Goal: Information Seeking & Learning: Learn about a topic

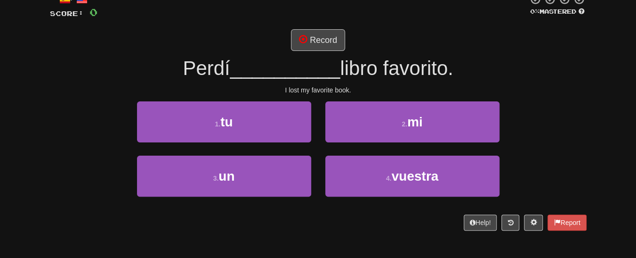
scroll to position [65, 0]
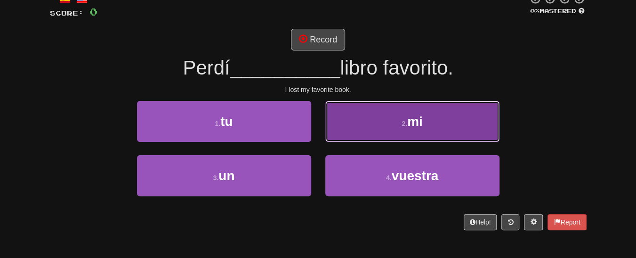
click at [449, 126] on button "2 . mi" at bounding box center [412, 121] width 174 height 41
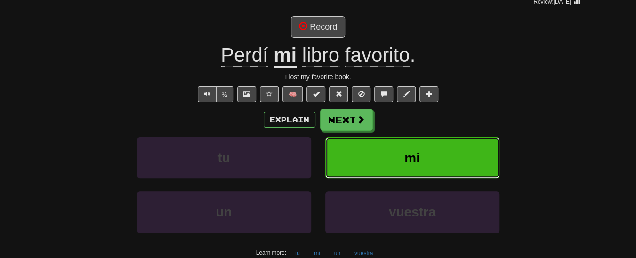
scroll to position [102, 0]
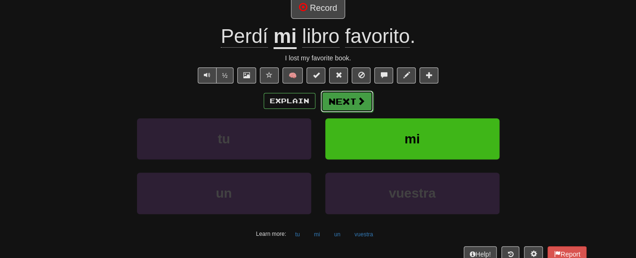
click at [357, 97] on span at bounding box center [361, 101] width 8 height 8
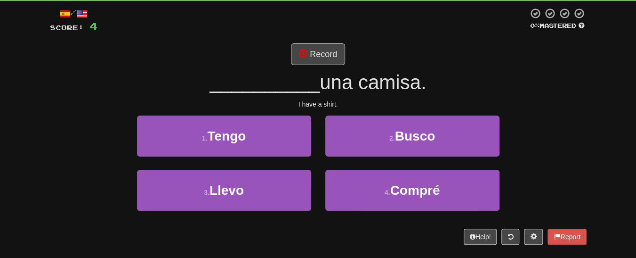
scroll to position [56, 0]
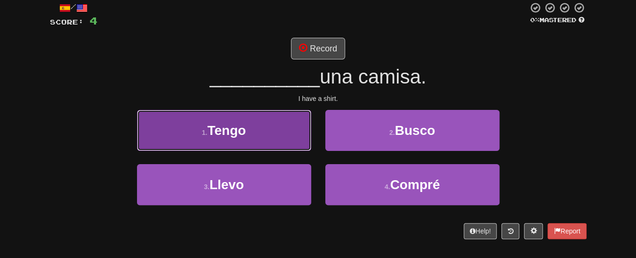
click at [287, 145] on button "1 . Tengo" at bounding box center [224, 130] width 174 height 41
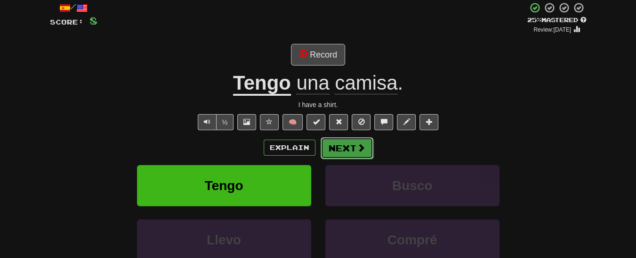
click at [346, 150] on button "Next" at bounding box center [347, 148] width 53 height 22
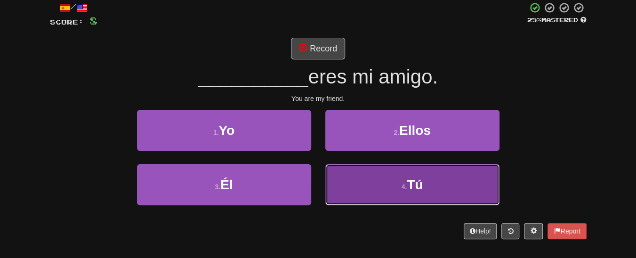
click at [415, 182] on span "Tú" at bounding box center [415, 184] width 16 height 15
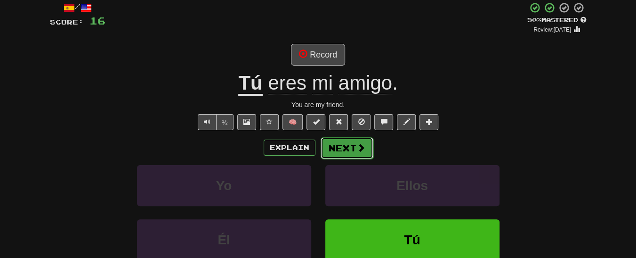
click at [348, 151] on button "Next" at bounding box center [347, 148] width 53 height 22
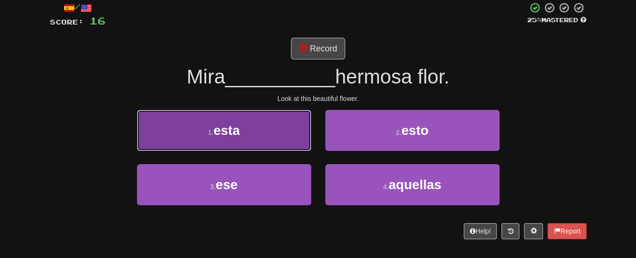
click at [250, 137] on button "1 . esta" at bounding box center [224, 130] width 174 height 41
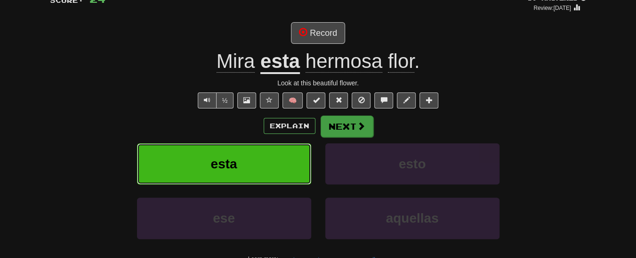
scroll to position [81, 0]
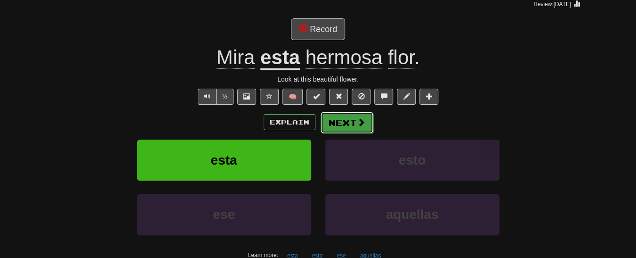
click at [354, 120] on button "Next" at bounding box center [347, 123] width 53 height 22
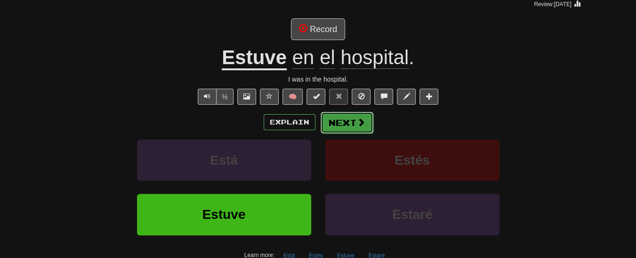
click at [350, 124] on button "Next" at bounding box center [347, 123] width 53 height 22
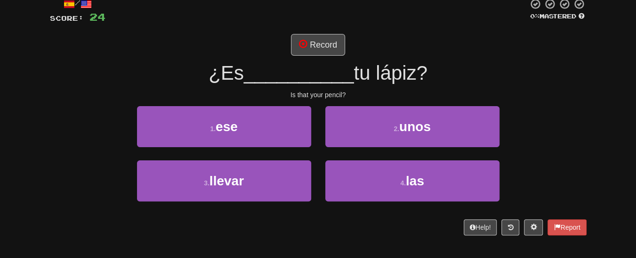
scroll to position [59, 0]
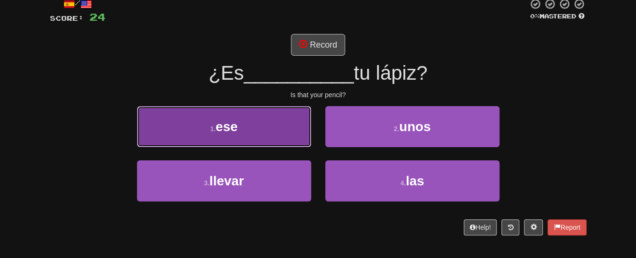
click at [219, 122] on span "ese" at bounding box center [227, 126] width 22 height 15
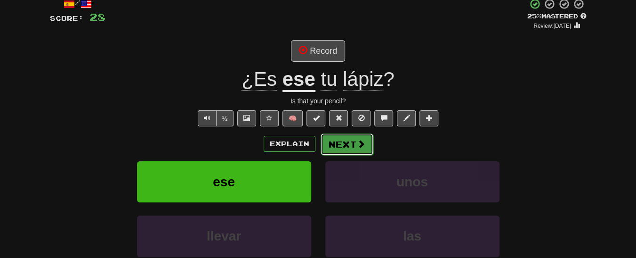
click at [354, 145] on button "Next" at bounding box center [347, 144] width 53 height 22
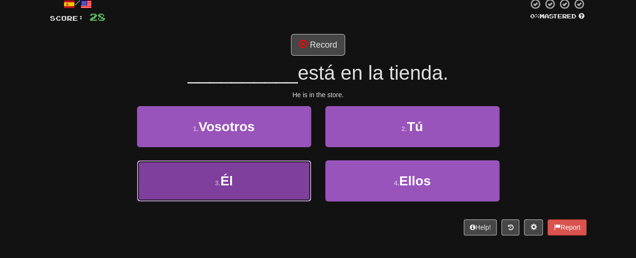
click at [226, 187] on span "Él" at bounding box center [226, 180] width 12 height 15
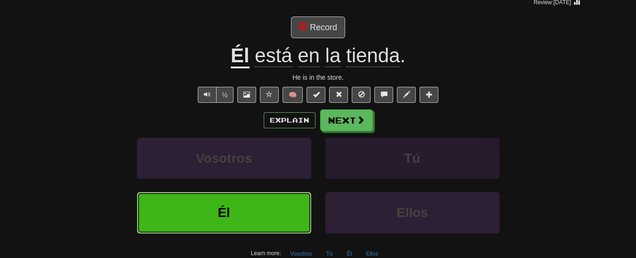
scroll to position [83, 0]
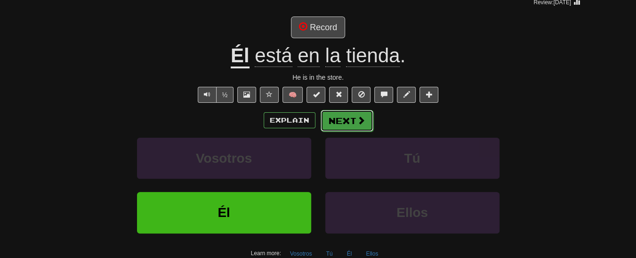
click at [339, 117] on button "Next" at bounding box center [347, 121] width 53 height 22
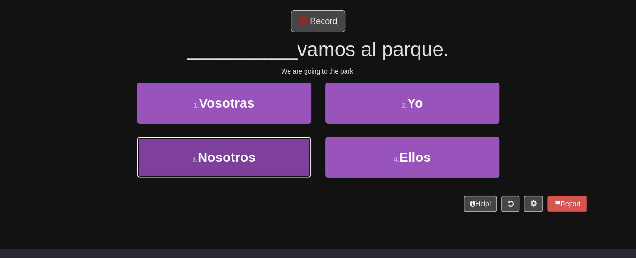
click at [255, 154] on span "Nosotros" at bounding box center [227, 157] width 58 height 15
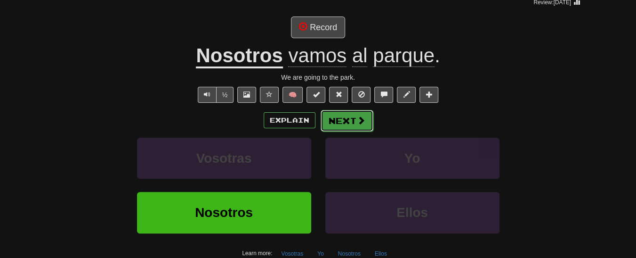
click at [350, 123] on button "Next" at bounding box center [347, 121] width 53 height 22
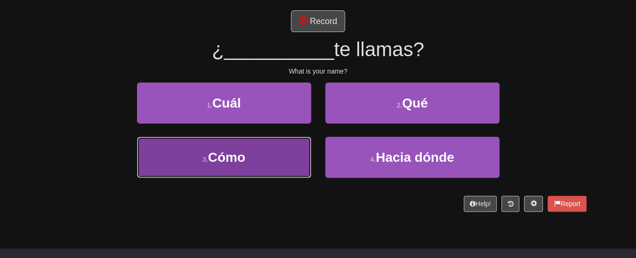
click at [242, 154] on span "Cómo" at bounding box center [226, 157] width 37 height 15
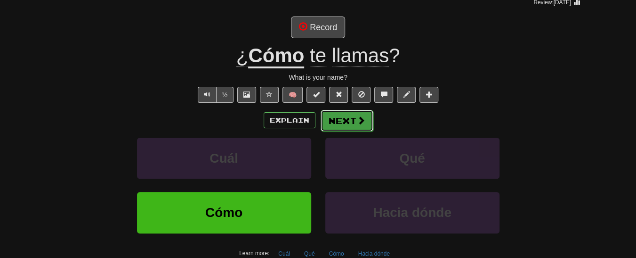
click at [349, 114] on button "Next" at bounding box center [347, 121] width 53 height 22
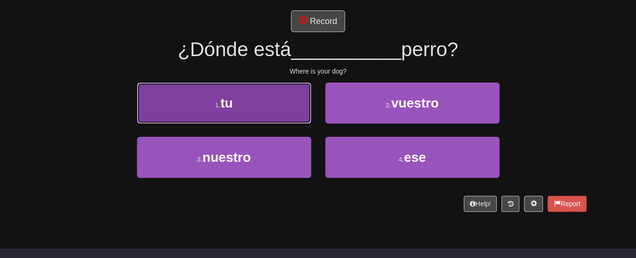
click at [249, 100] on button "1 . tu" at bounding box center [224, 102] width 174 height 41
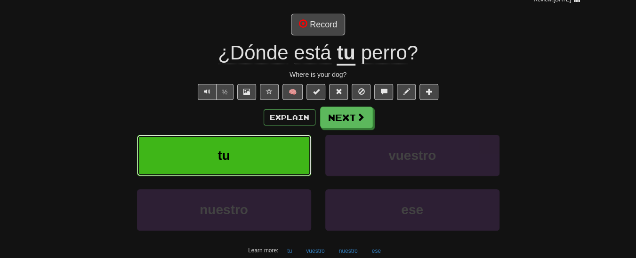
scroll to position [84, 0]
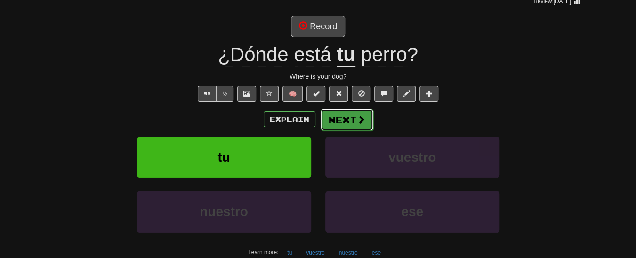
click at [357, 117] on span at bounding box center [361, 119] width 8 height 8
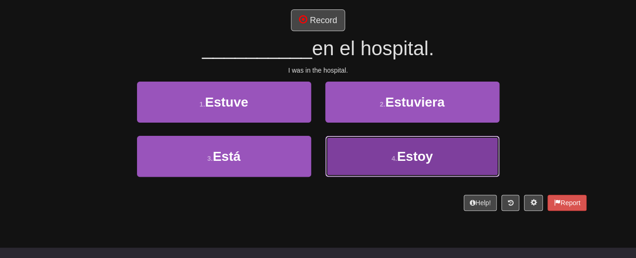
click at [409, 152] on span "Estoy" at bounding box center [415, 156] width 36 height 15
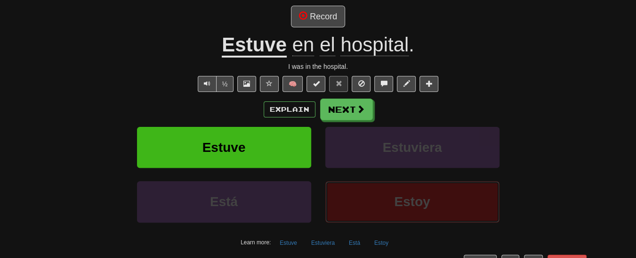
scroll to position [93, 0]
click at [357, 102] on button "Next" at bounding box center [347, 110] width 53 height 22
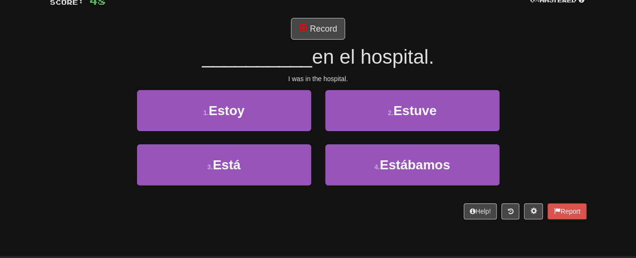
scroll to position [66, 0]
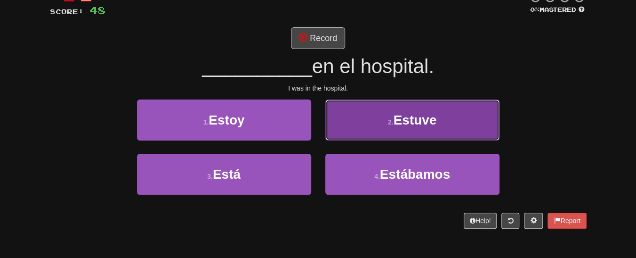
click at [421, 115] on span "Estuve" at bounding box center [414, 120] width 43 height 15
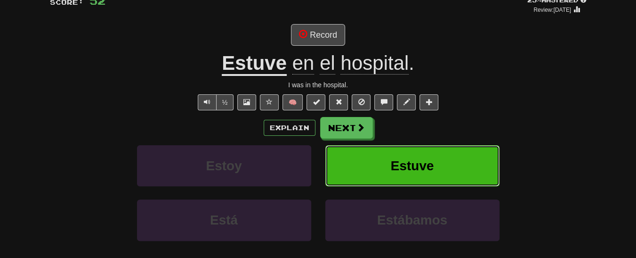
scroll to position [76, 0]
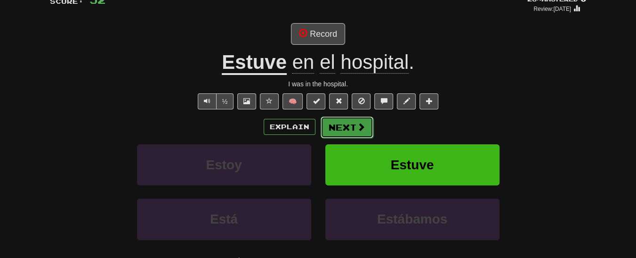
click at [357, 123] on span at bounding box center [361, 126] width 8 height 8
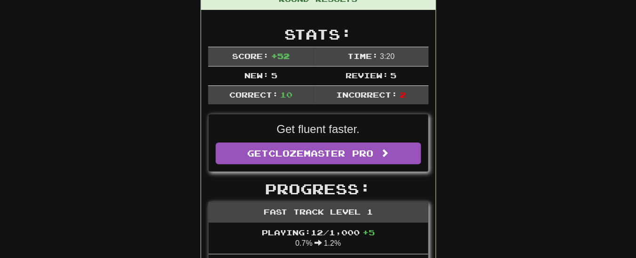
scroll to position [0, 0]
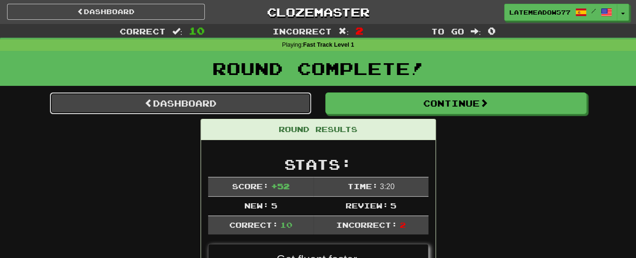
click at [216, 101] on link "Dashboard" at bounding box center [180, 103] width 261 height 22
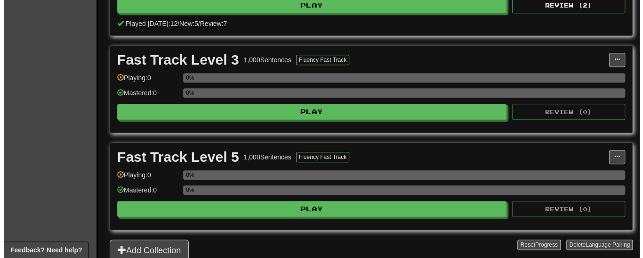
scroll to position [298, 0]
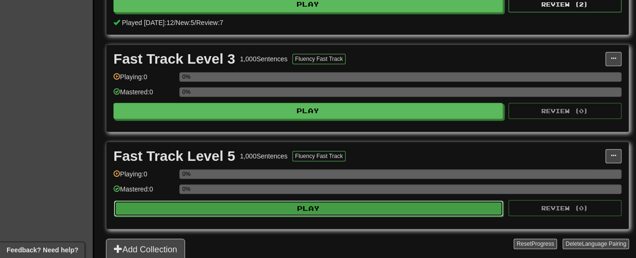
click at [303, 204] on button "Play" at bounding box center [309, 208] width 390 height 16
select select "**"
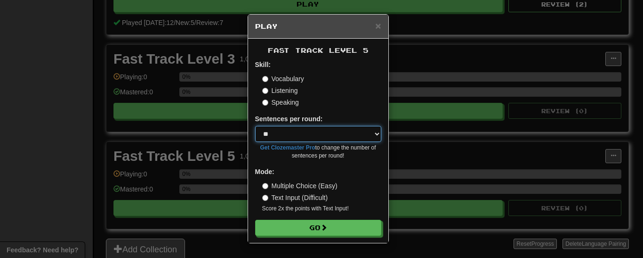
click at [371, 133] on select "* ** ** ** ** ** *** ********" at bounding box center [318, 134] width 126 height 16
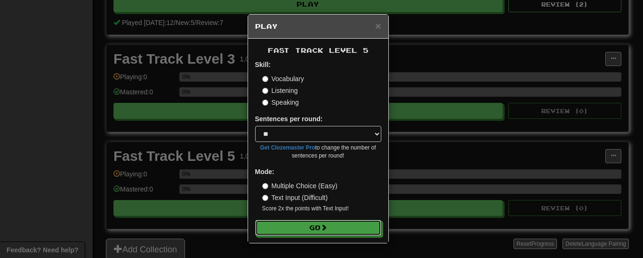
click at [354, 230] on button "Go" at bounding box center [318, 227] width 126 height 16
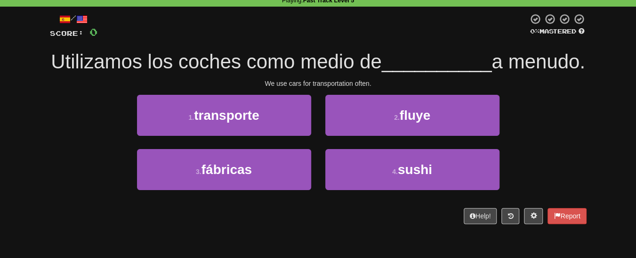
scroll to position [43, 0]
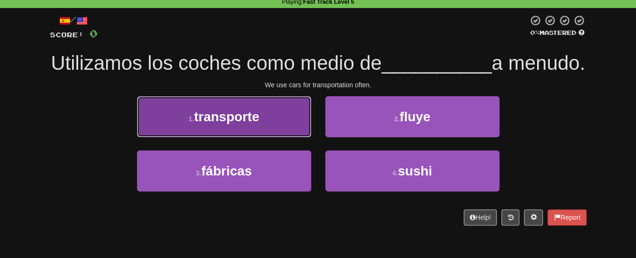
click at [255, 124] on span "transporte" at bounding box center [226, 116] width 65 height 15
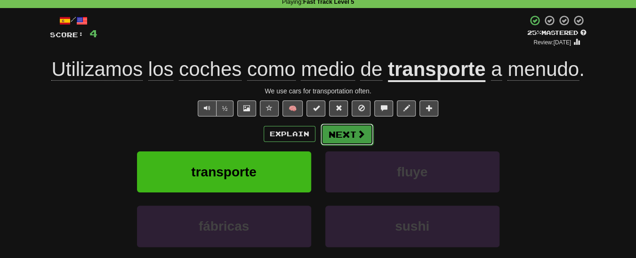
click at [357, 133] on span at bounding box center [361, 134] width 8 height 8
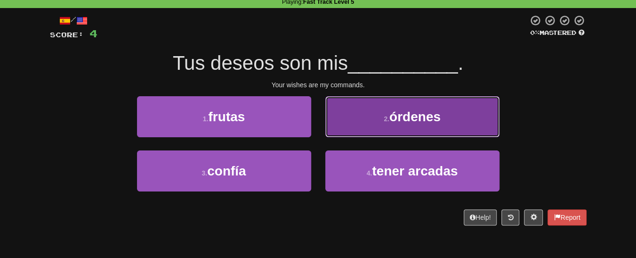
click at [441, 121] on span "órdenes" at bounding box center [415, 116] width 51 height 15
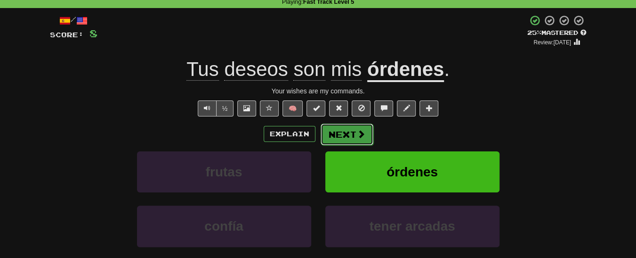
click at [354, 130] on button "Next" at bounding box center [347, 134] width 53 height 22
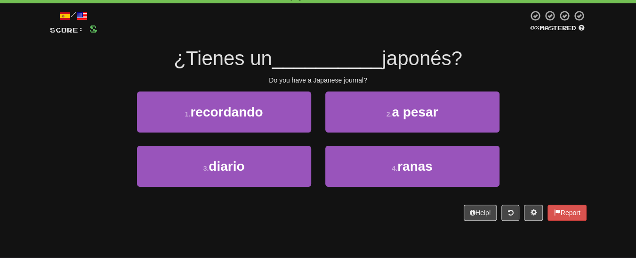
scroll to position [48, 0]
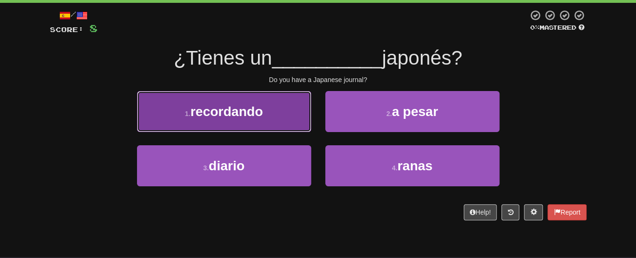
click at [251, 109] on span "recordando" at bounding box center [226, 111] width 73 height 15
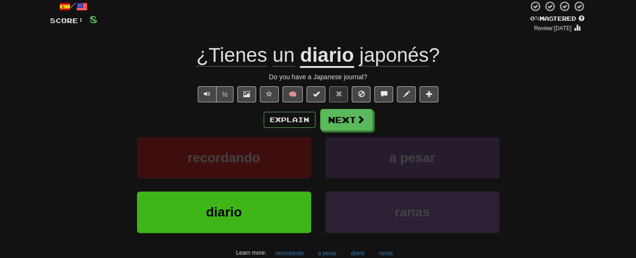
scroll to position [57, 0]
